Goal: Transaction & Acquisition: Purchase product/service

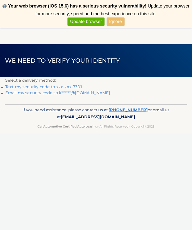
click at [119, 22] on link "Ignore" at bounding box center [116, 22] width 18 height 8
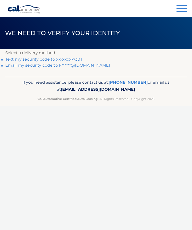
click at [92, 67] on link "Email my security code to k******@comcast.net" at bounding box center [57, 65] width 105 height 5
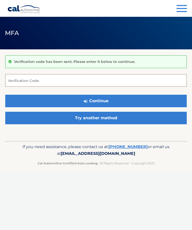
click at [34, 80] on input "Verification Code" at bounding box center [96, 80] width 182 height 13
type input "640479"
click at [109, 101] on button "Continue" at bounding box center [96, 101] width 182 height 13
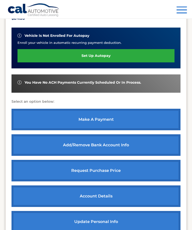
scroll to position [156, 0]
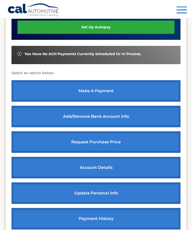
click at [101, 92] on link "make a payment" at bounding box center [96, 91] width 169 height 22
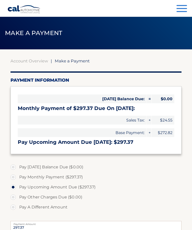
select select "YjYxOTRiNWMtZmZmYi00YzQ0LThhZGQtMDMwMWUwNDY2NWUy"
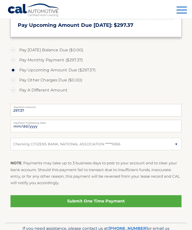
scroll to position [122, 0]
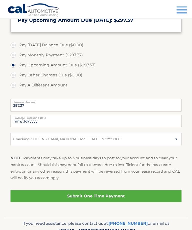
click at [100, 196] on link "Submit One Time Payment" at bounding box center [97, 196] width 172 height 12
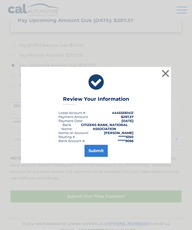
click at [98, 157] on button "Submit" at bounding box center [96, 151] width 23 height 12
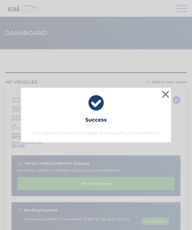
click at [165, 95] on button "×" at bounding box center [166, 94] width 10 height 10
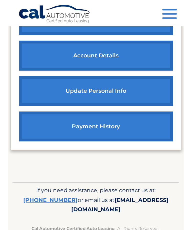
scroll to position [135, 0]
